Goal: Information Seeking & Learning: Learn about a topic

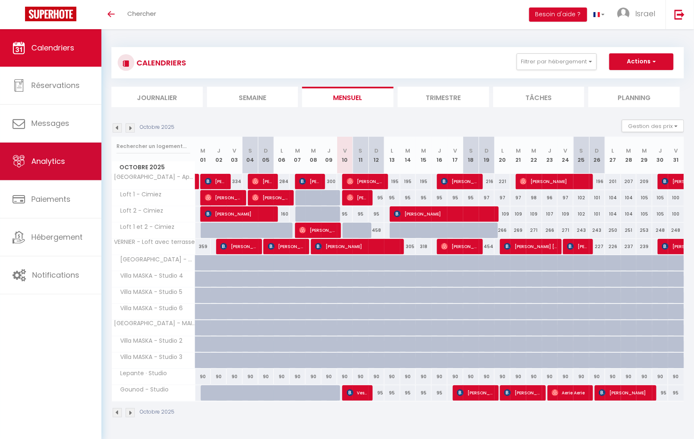
click at [61, 158] on span "Analytics" at bounding box center [48, 161] width 34 height 10
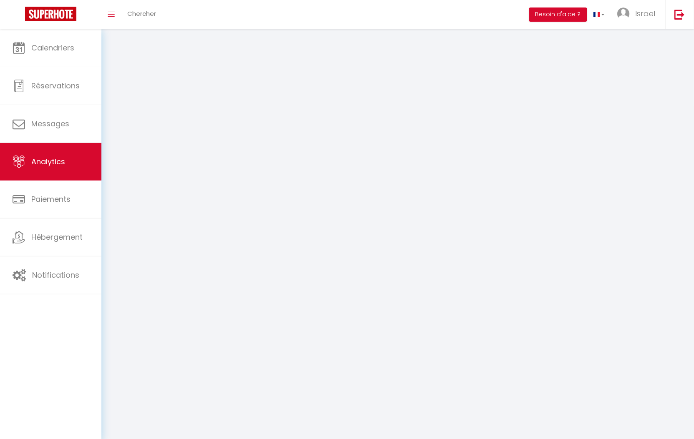
select select "2025"
select select "10"
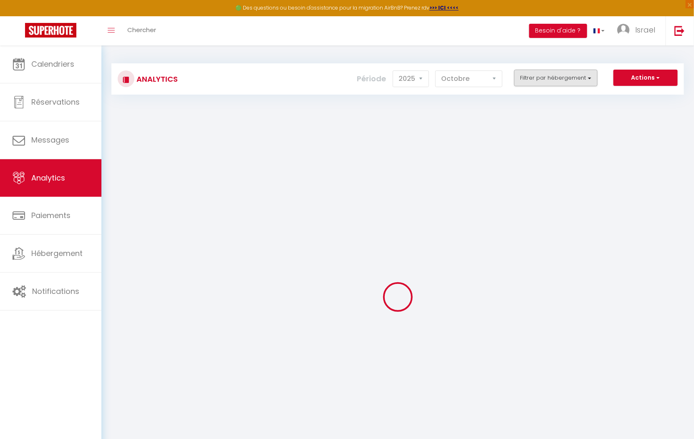
checkbox MASKA "false"
checkbox 1 "false"
checkbox 4 "false"
checkbox 5 "false"
checkbox 6 "false"
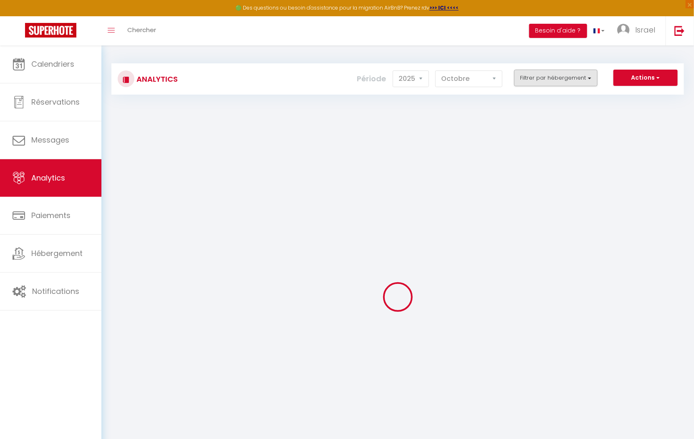
checkbox COMPLETE "false"
checkbox Cavell "false"
checkbox Cimiez "false"
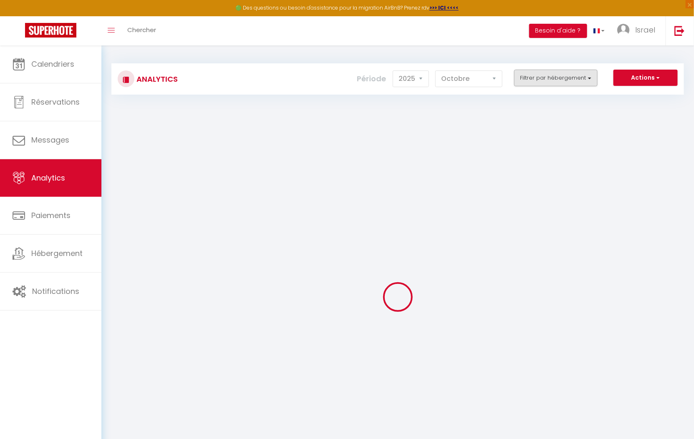
checkbox input "false"
checkbox bourgeois "false"
checkbox terrasse "false"
checkbox input "false"
checkbox 2 "false"
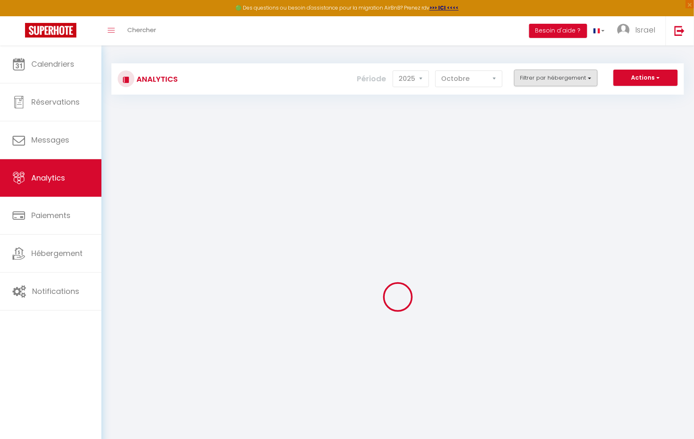
checkbox 3 "false"
checkbox Studio "false"
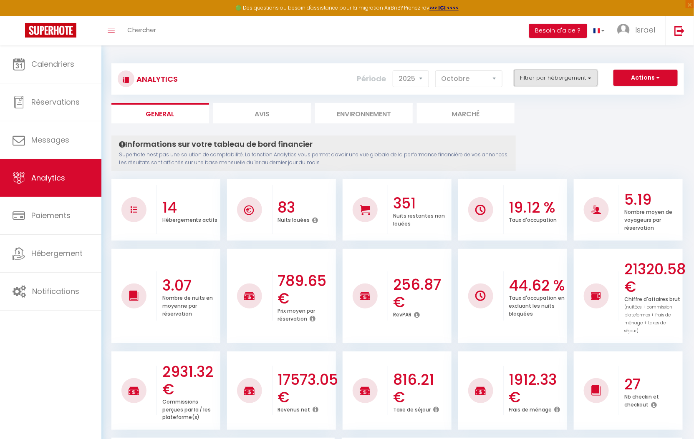
click at [540, 82] on button "Filtrer par hébergement" at bounding box center [555, 78] width 83 height 17
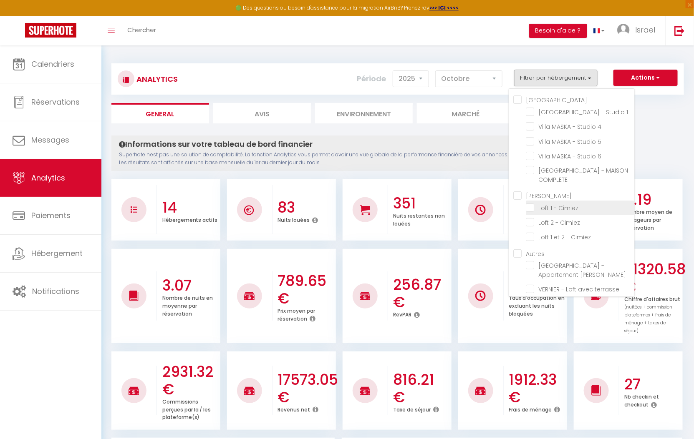
click at [530, 208] on Cimiez "checkbox" at bounding box center [580, 207] width 109 height 8
checkbox Cimiez "true"
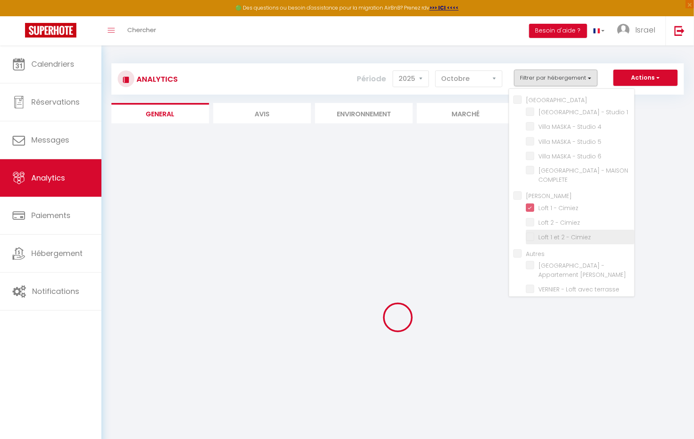
checkbox 1 "false"
checkbox 4 "false"
checkbox 5 "false"
checkbox 6 "false"
checkbox COMPLETE "false"
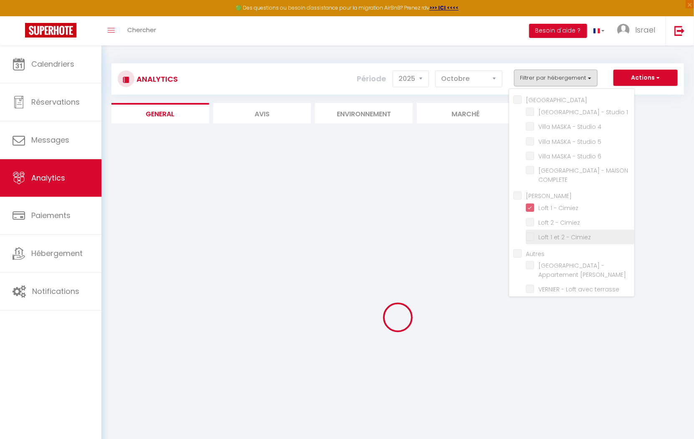
checkbox Cimiez "false"
checkbox bourgeois "false"
checkbox terrasse "false"
checkbox 2 "false"
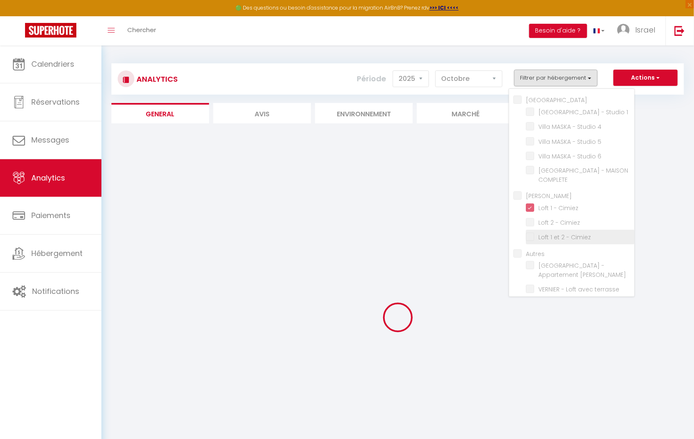
checkbox 3 "false"
checkbox Studio "false"
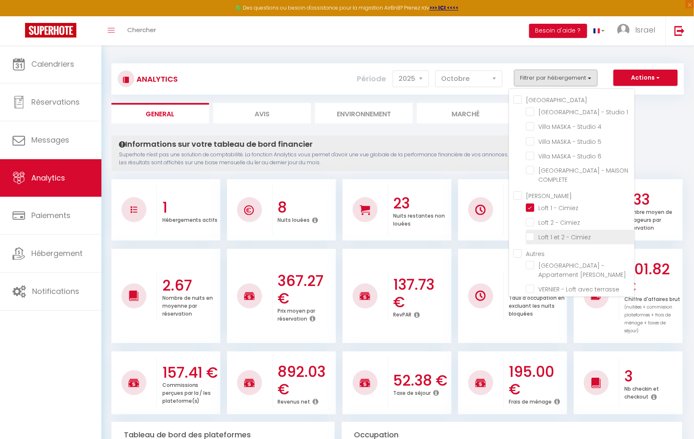
checkbox 1 "false"
checkbox 4 "false"
checkbox 5 "false"
checkbox 6 "false"
checkbox COMPLETE "false"
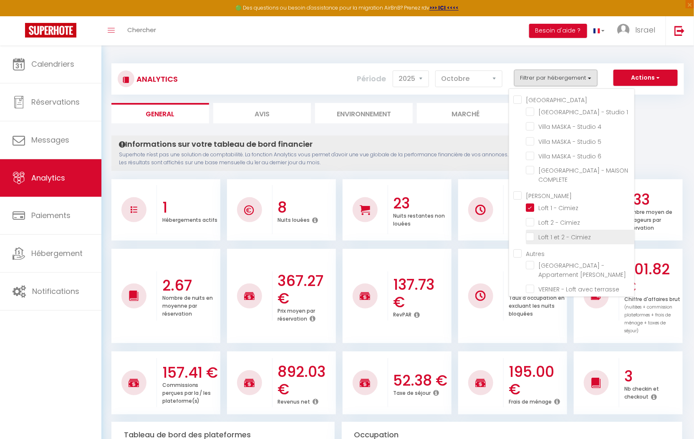
checkbox Cimiez "false"
checkbox bourgeois "false"
checkbox terrasse "false"
checkbox 2 "false"
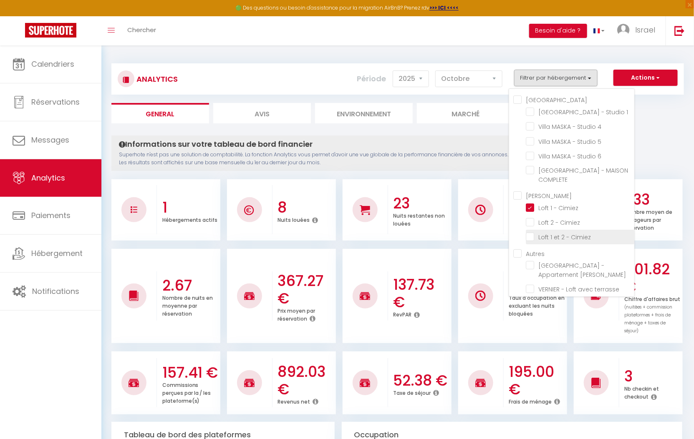
checkbox 3 "false"
checkbox Studio "false"
click at [531, 232] on Cimiez "checkbox" at bounding box center [580, 236] width 109 height 8
checkbox Cimiez "true"
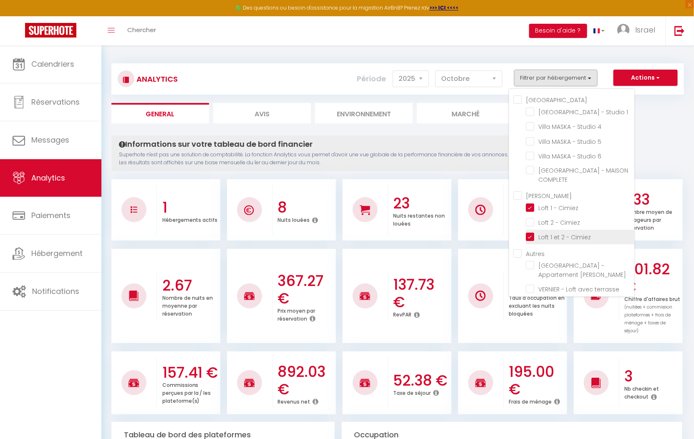
checkbox 1 "false"
checkbox 4 "false"
checkbox 5 "false"
checkbox 6 "false"
checkbox COMPLETE "false"
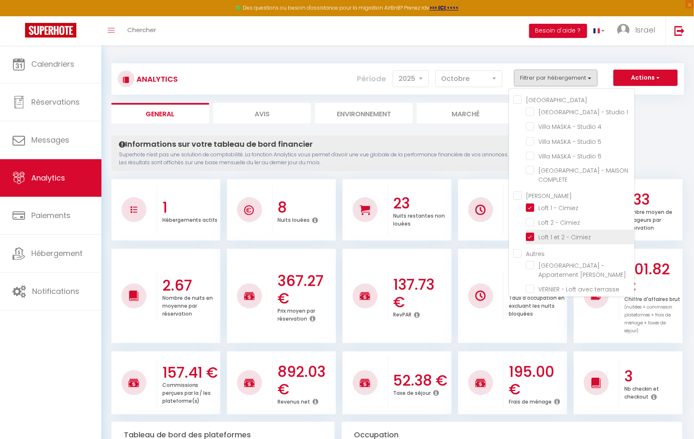
checkbox Cimiez "false"
checkbox bourgeois "false"
checkbox terrasse "false"
checkbox 2 "false"
checkbox 3 "false"
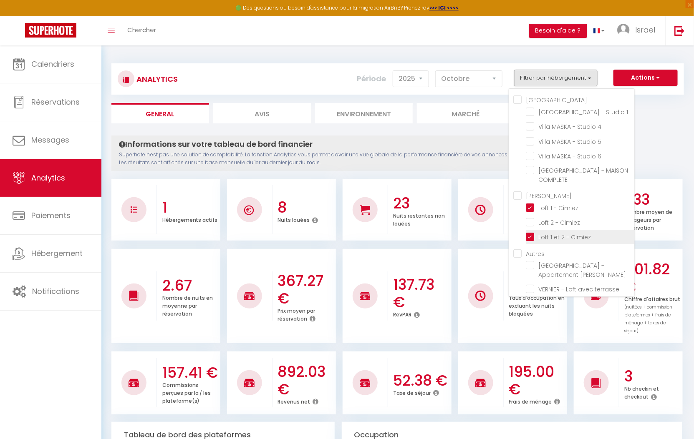
checkbox Studio "false"
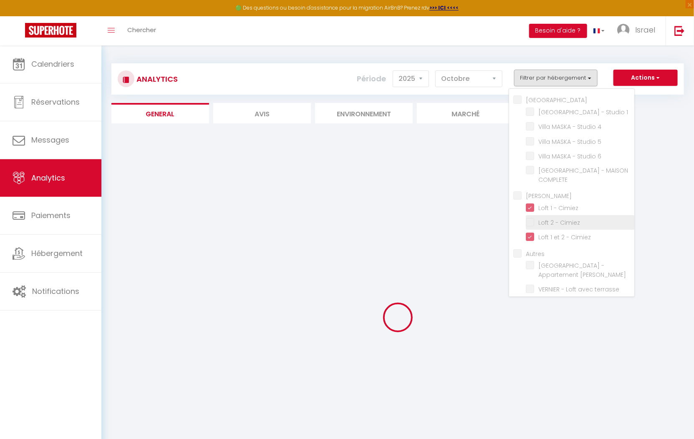
checkbox 1 "false"
checkbox 4 "false"
checkbox 5 "false"
checkbox 6 "false"
checkbox COMPLETE "false"
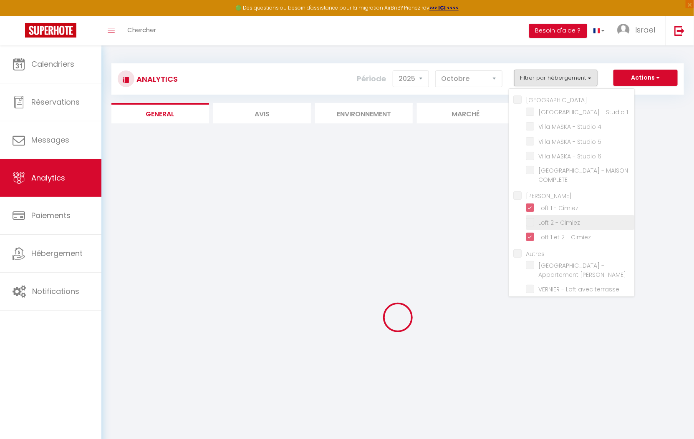
checkbox Cimiez "false"
checkbox bourgeois "false"
checkbox terrasse "false"
checkbox 2 "false"
checkbox 3 "false"
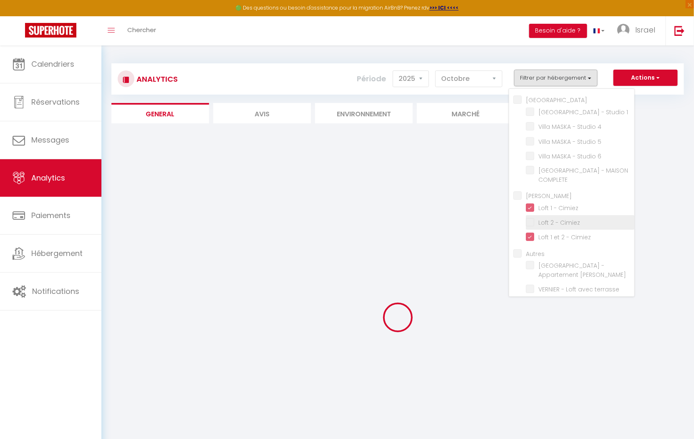
checkbox Studio "false"
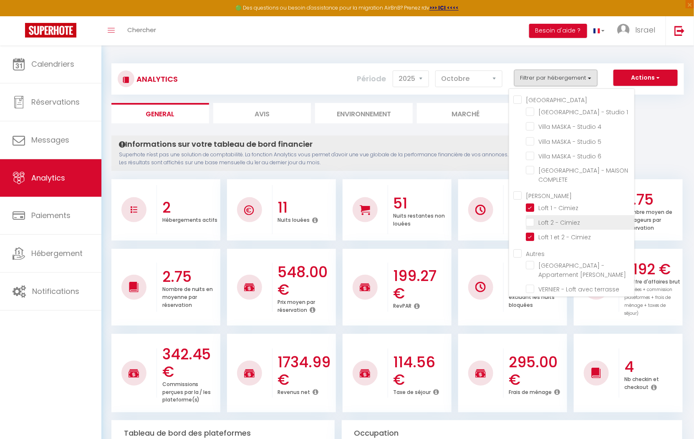
click at [532, 221] on Cimiez "checkbox" at bounding box center [580, 222] width 109 height 8
checkbox Cimiez "true"
checkbox 1 "false"
checkbox 4 "false"
checkbox 5 "false"
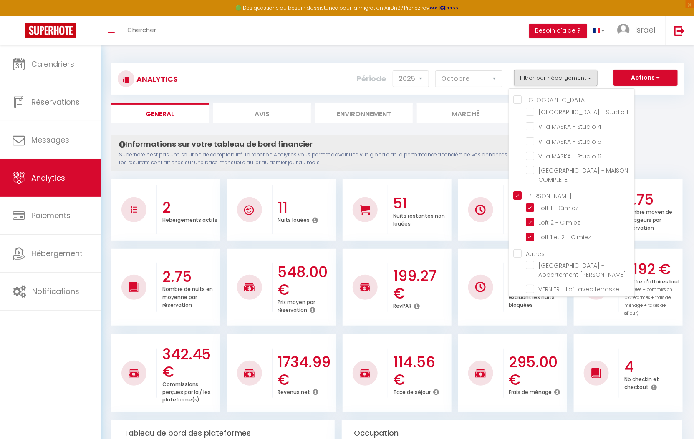
checkbox 6 "false"
checkbox COMPLETE "false"
checkbox Cavell "true"
checkbox bourgeois "false"
checkbox terrasse "false"
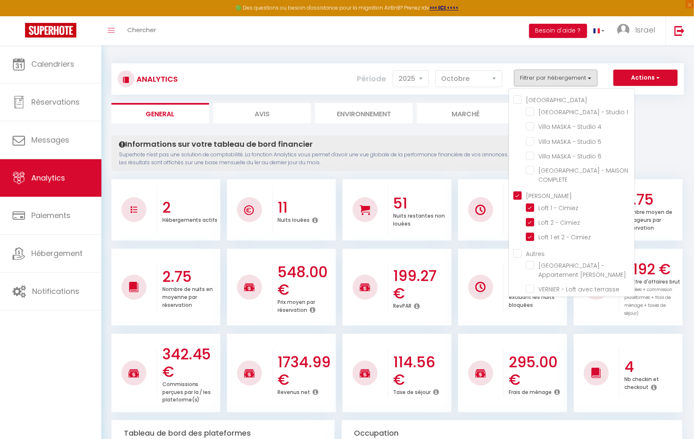
checkbox 2 "false"
checkbox 3 "false"
checkbox Studio "false"
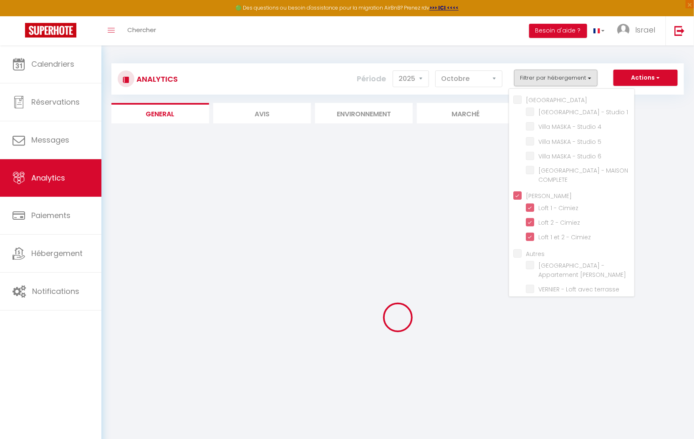
checkbox 1 "false"
checkbox 4 "false"
checkbox 5 "false"
checkbox 6 "false"
checkbox COMPLETE "false"
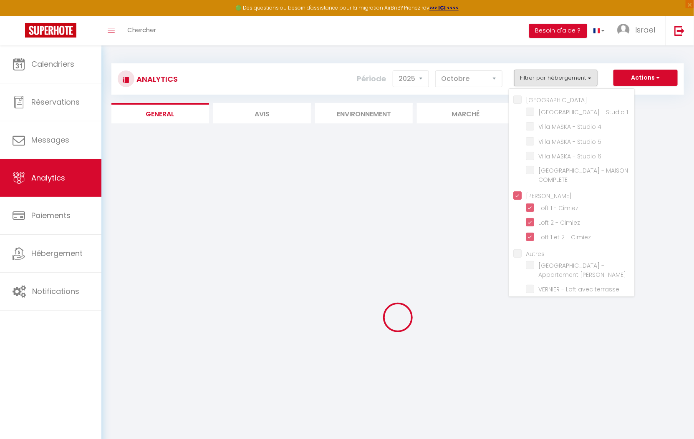
checkbox bourgeois "false"
checkbox terrasse "false"
checkbox 2 "false"
checkbox 3 "false"
checkbox Studio "false"
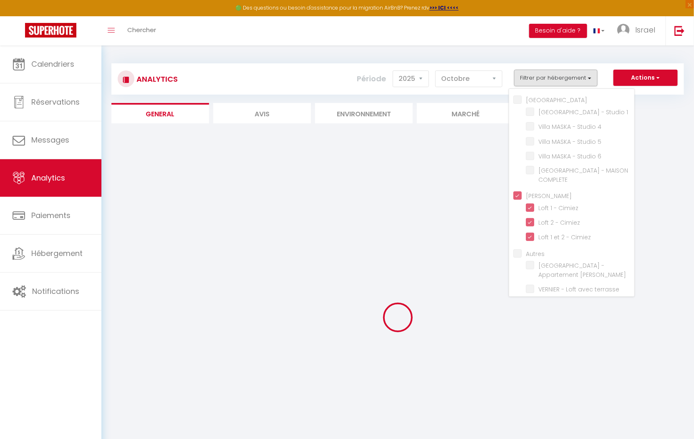
checkbox Studio "false"
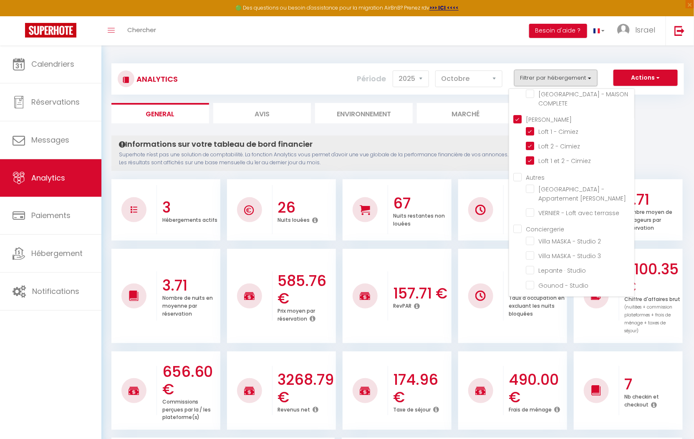
scroll to position [76, 0]
click at [532, 214] on terrasse "checkbox" at bounding box center [580, 212] width 109 height 8
checkbox terrasse "true"
checkbox 1 "false"
checkbox 4 "false"
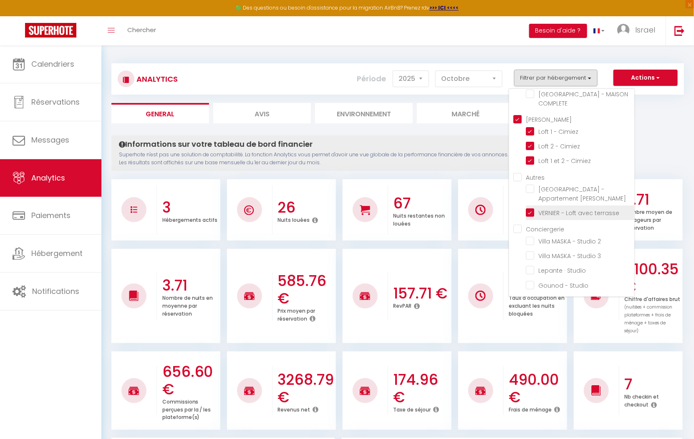
checkbox 5 "false"
checkbox 6 "false"
checkbox COMPLETE "false"
checkbox bourgeois "false"
checkbox 2 "false"
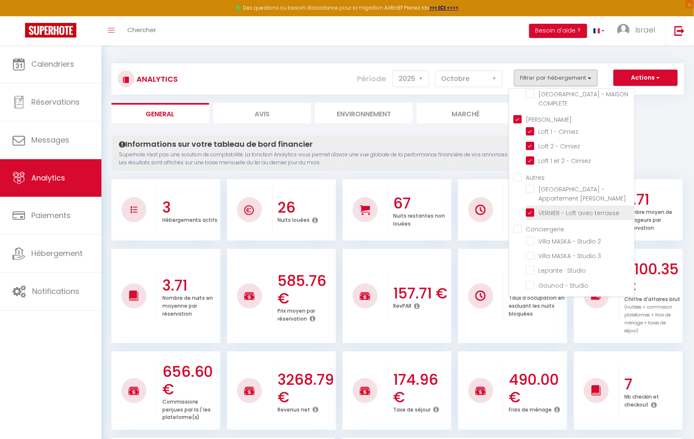
checkbox 3 "false"
checkbox Studio "false"
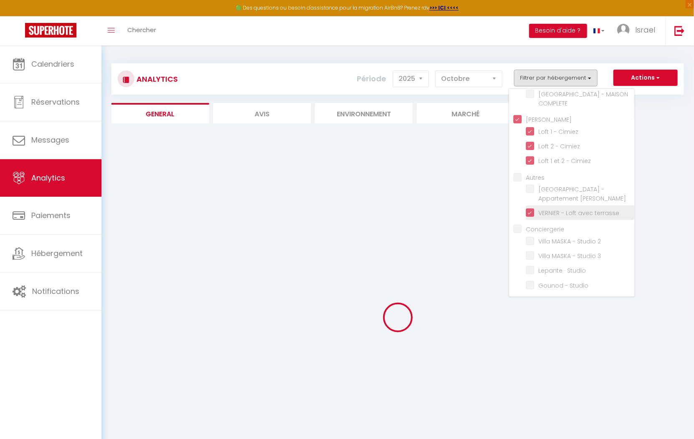
checkbox 1 "false"
checkbox 4 "false"
checkbox 5 "false"
checkbox 6 "false"
checkbox COMPLETE "false"
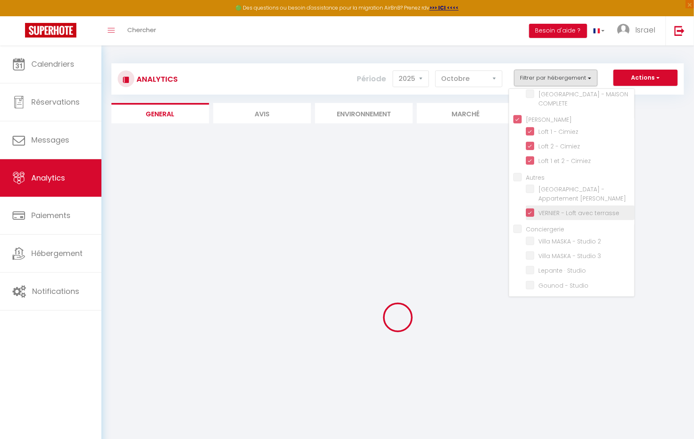
checkbox bourgeois "false"
checkbox 2 "false"
checkbox 3 "false"
checkbox Studio "false"
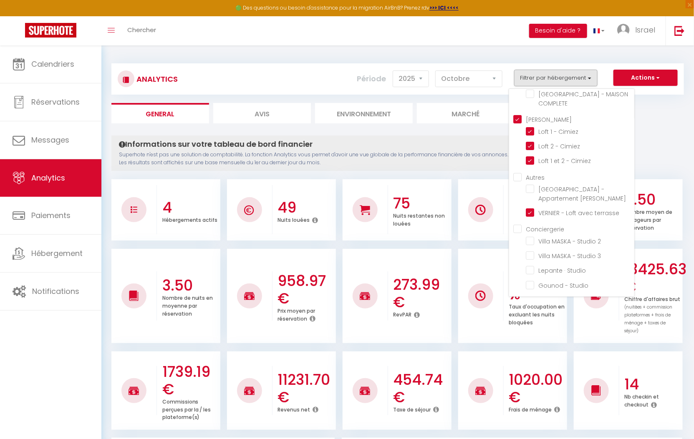
click at [472, 146] on h4 "Informations sur votre tableau de bord financier" at bounding box center [313, 144] width 389 height 9
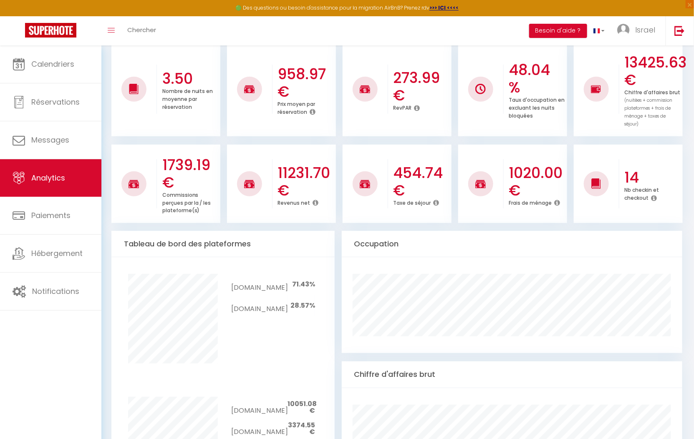
scroll to position [594, 0]
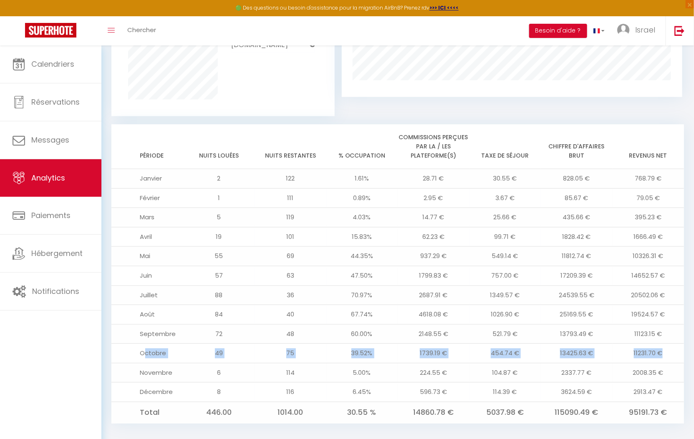
drag, startPoint x: 143, startPoint y: 342, endPoint x: 671, endPoint y: 354, distance: 527.7
click at [671, 354] on tbody "Janvier 2 122 1.61% 28.71 € 30.55 € 828.05 € 768.79 € Février 1 111 0.89% 2.95 …" at bounding box center [397, 296] width 573 height 255
click at [671, 364] on td "2008.35 €" at bounding box center [649, 374] width 72 height 20
drag, startPoint x: 668, startPoint y: 346, endPoint x: 323, endPoint y: 368, distance: 345.0
click at [323, 368] on tbody "Janvier 2 122 1.61% 28.71 € 30.55 € 828.05 € 768.79 € Février 1 111 0.89% 2.95 …" at bounding box center [397, 296] width 573 height 255
